Goal: Information Seeking & Learning: Learn about a topic

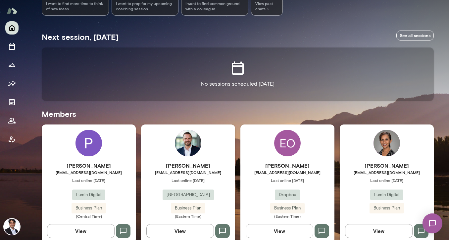
scroll to position [109, 0]
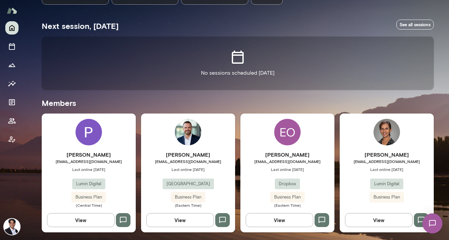
click at [94, 163] on span "[EMAIL_ADDRESS][DOMAIN_NAME]" at bounding box center [89, 160] width 94 height 5
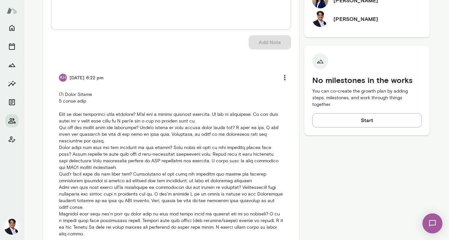
scroll to position [257, 0]
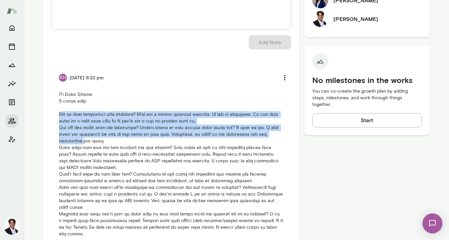
drag, startPoint x: 57, startPoint y: 112, endPoint x: 78, endPoint y: 143, distance: 37.0
click at [78, 143] on p at bounding box center [171, 164] width 224 height 146
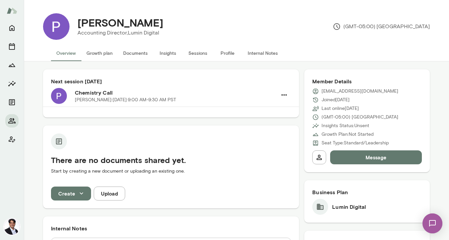
scroll to position [310, 0]
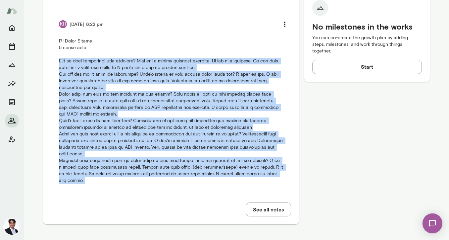
copy div "What is your experience with coaching? I've had a couple coaching sessions. It …"
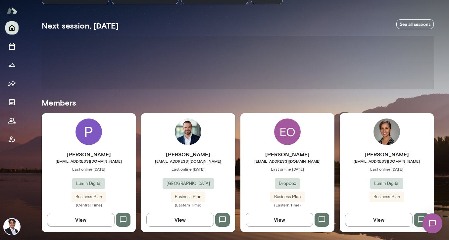
scroll to position [109, 0]
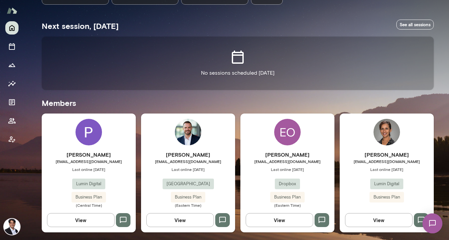
click at [203, 153] on h6 "[PERSON_NAME]" at bounding box center [188, 154] width 94 height 8
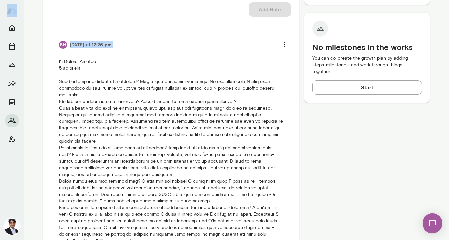
scroll to position [370, 0]
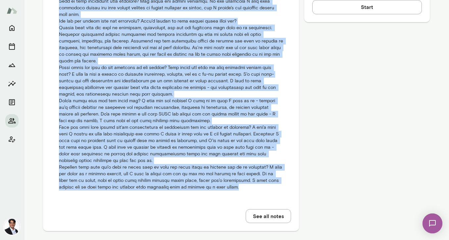
drag, startPoint x: 56, startPoint y: 107, endPoint x: 269, endPoint y: 189, distance: 228.1
click at [269, 189] on li "KH [DATE] at 12:26 pm" at bounding box center [171, 74] width 240 height 249
copy p "b2b [GEOGRAPHIC_DATA] 6 month term What is your experience with coaching? Not r…"
click at [269, 189] on li "KH [DATE] at 12:26 pm" at bounding box center [171, 74] width 240 height 249
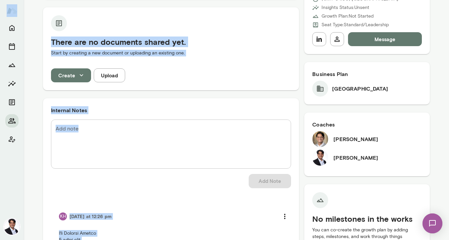
scroll to position [144, 0]
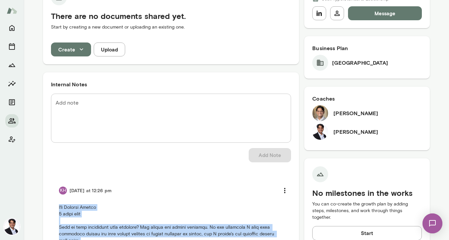
drag, startPoint x: 229, startPoint y: 188, endPoint x: 44, endPoint y: 197, distance: 185.5
copy p "b2b [GEOGRAPHIC_DATA] 6 month term What is your experience with coaching? Not r…"
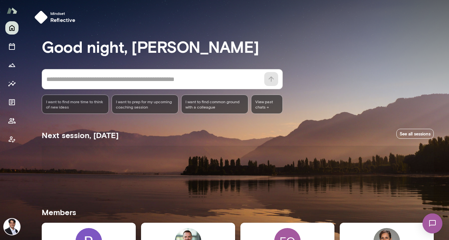
scroll to position [109, 0]
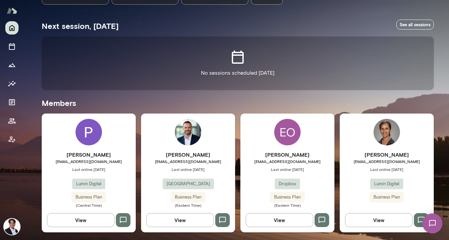
click at [370, 168] on span "Last online [DATE]" at bounding box center [387, 168] width 94 height 5
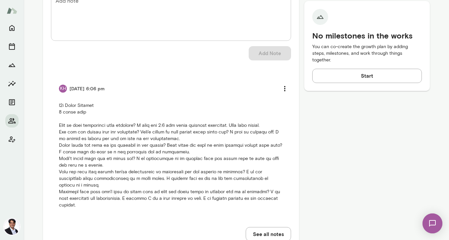
scroll to position [301, 0]
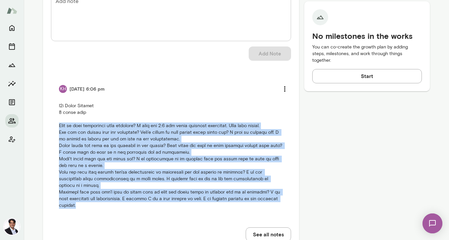
drag, startPoint x: 280, startPoint y: 178, endPoint x: 55, endPoint y: 108, distance: 236.3
click at [55, 108] on li "KH [DATE] 6:06 pm" at bounding box center [171, 145] width 240 height 143
copy p "What is your experience with coaching? I have had 1:1 and group coaching traini…"
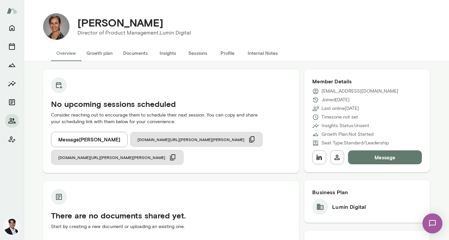
scroll to position [79, 0]
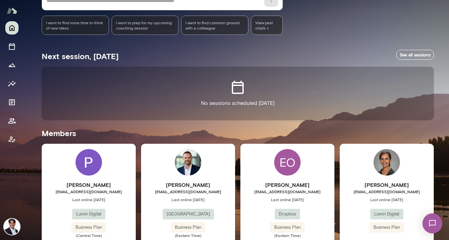
scroll to position [109, 0]
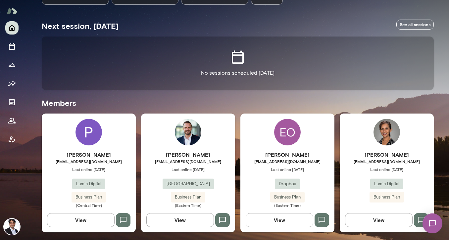
click at [233, 210] on div "[PERSON_NAME] [EMAIL_ADDRESS][DOMAIN_NAME] Last online [DATE] Lumin Digital Bus…" at bounding box center [238, 172] width 392 height 119
click at [103, 189] on div "[PERSON_NAME] [EMAIL_ADDRESS][DOMAIN_NAME] Last online [DATE] Lumin Digital Bus…" at bounding box center [89, 178] width 94 height 57
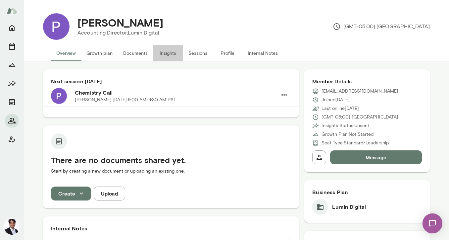
click at [163, 53] on button "Insights" at bounding box center [168, 53] width 30 height 16
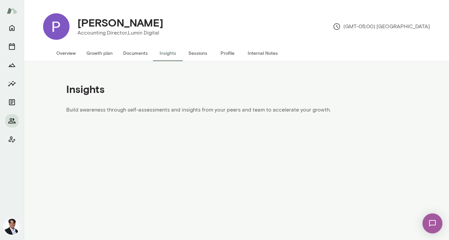
click at [139, 53] on button "Documents" at bounding box center [135, 53] width 35 height 16
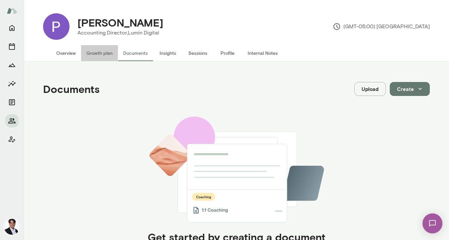
click at [110, 56] on button "Growth plan" at bounding box center [99, 53] width 37 height 16
